Goal: Check status: Check status

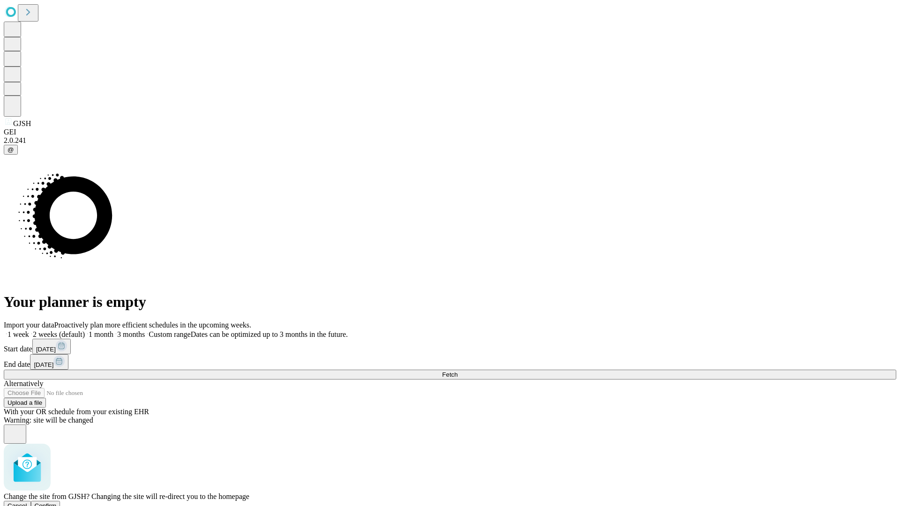
click at [57, 503] on span "Confirm" at bounding box center [46, 506] width 22 height 7
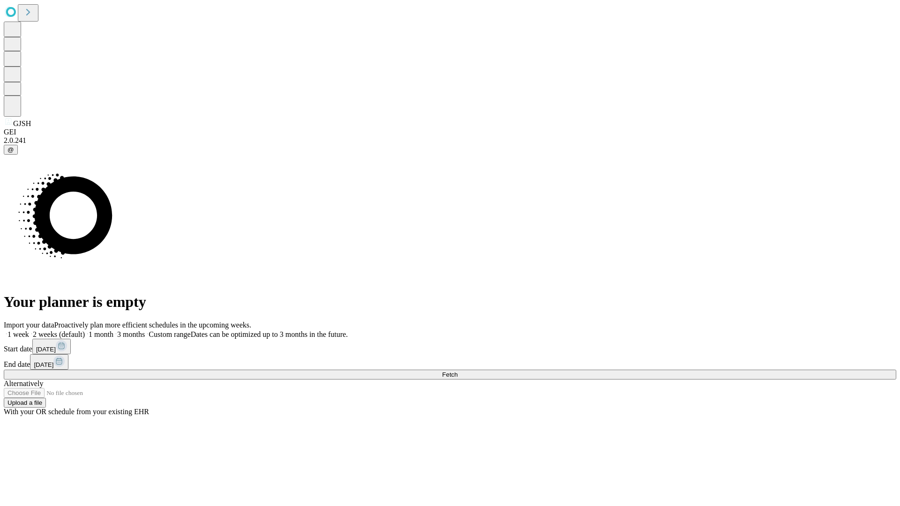
click at [29, 331] on label "1 week" at bounding box center [16, 335] width 25 height 8
click at [458, 371] on span "Fetch" at bounding box center [449, 374] width 15 height 7
